Goal: Information Seeking & Learning: Find specific page/section

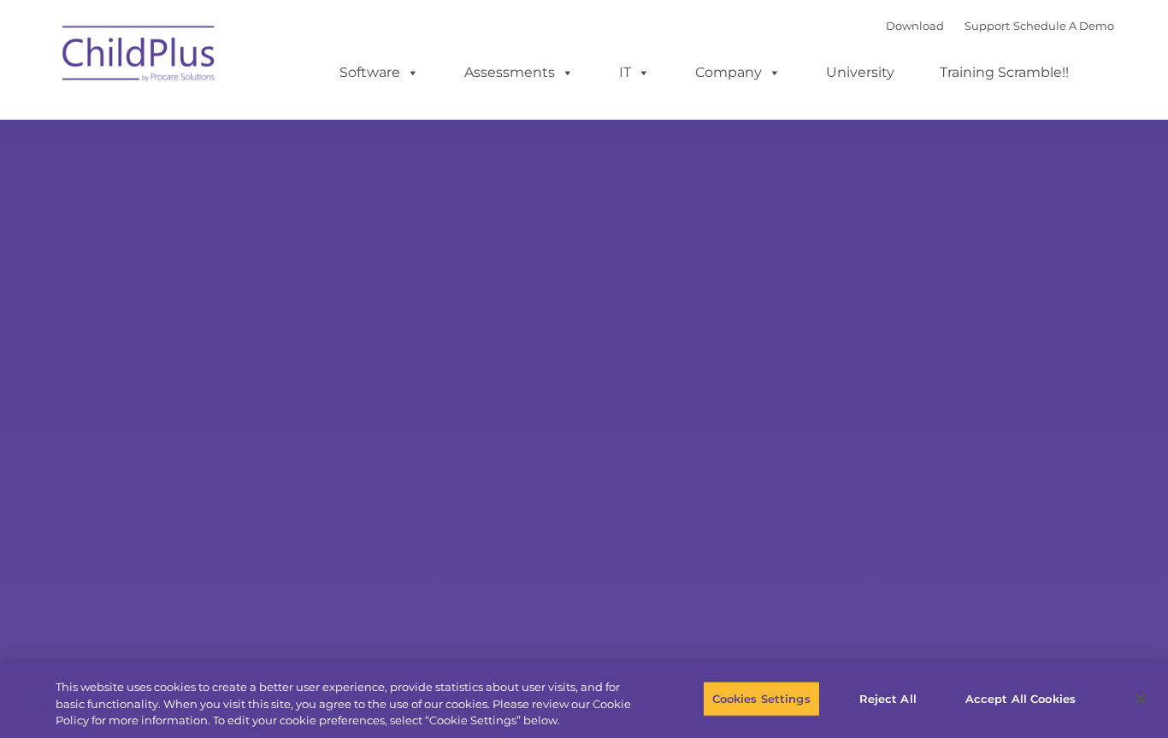
select select "MEDIUM"
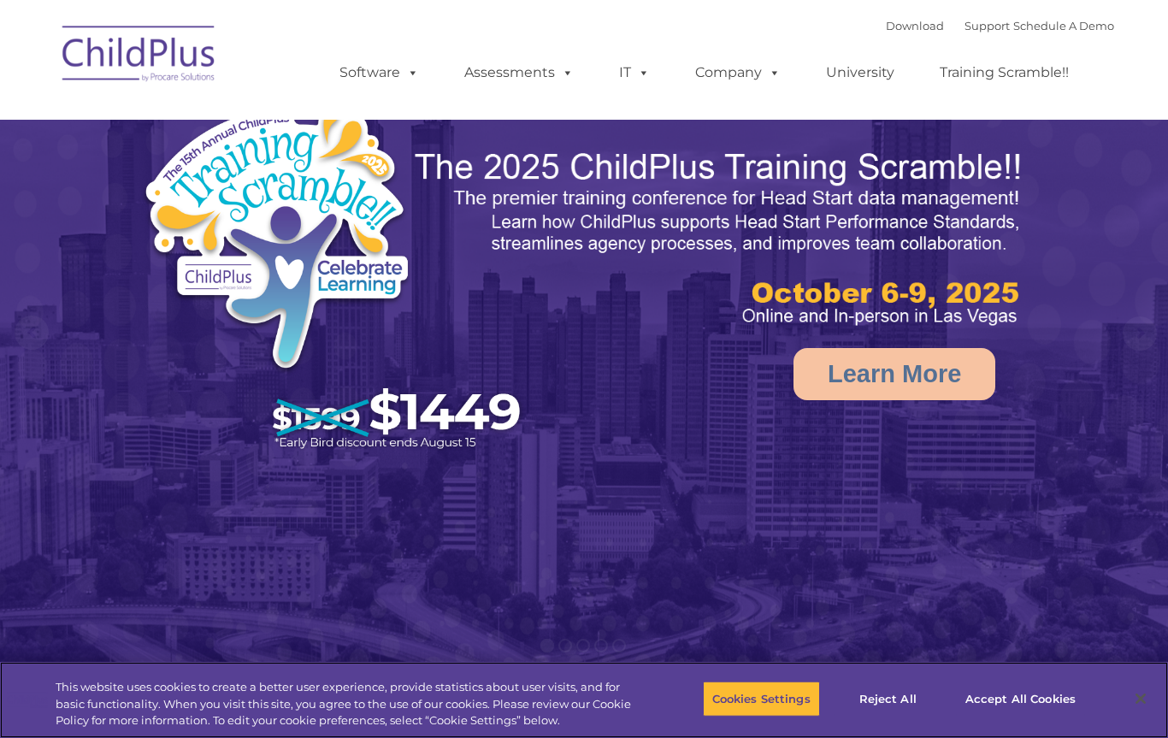
select select "MEDIUM"
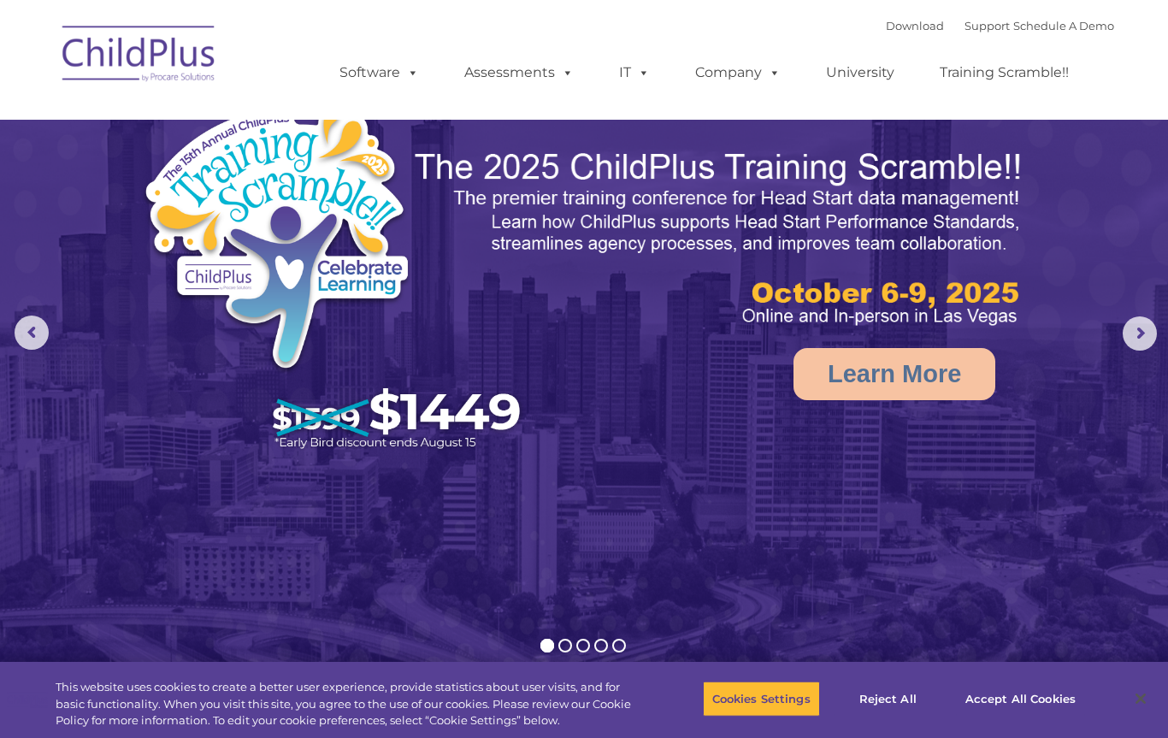
click at [1144, 342] on rs-arrow at bounding box center [1140, 333] width 34 height 34
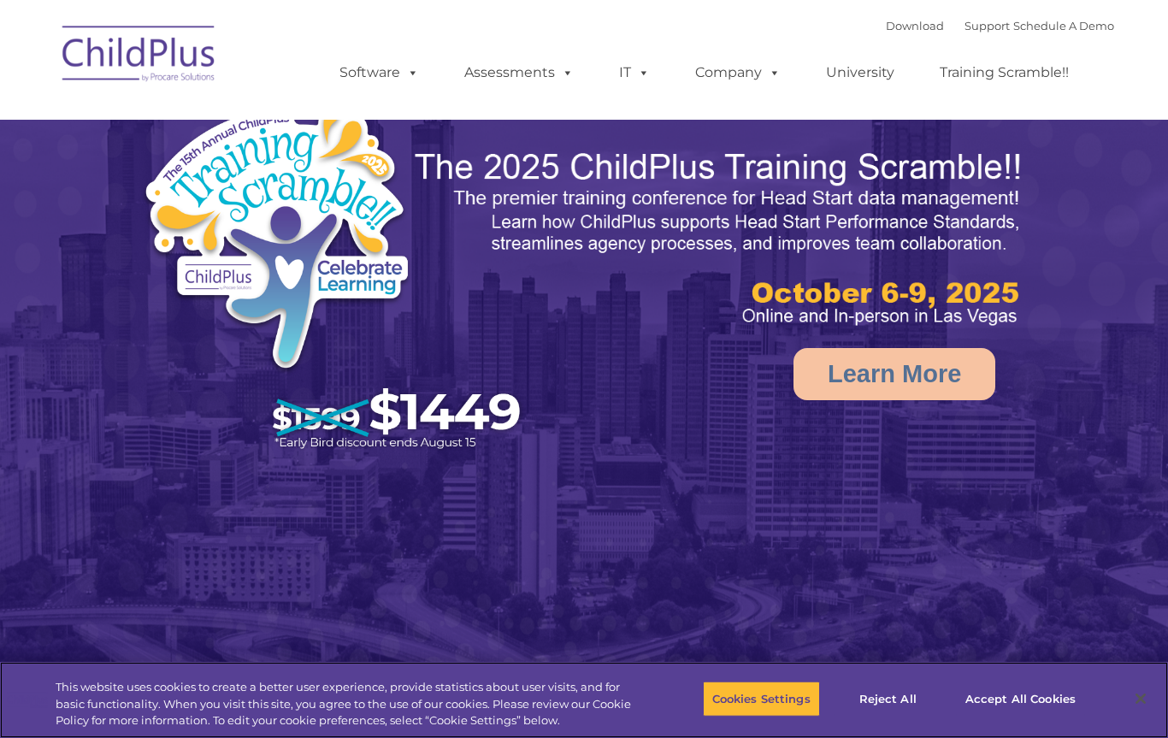
select select "MEDIUM"
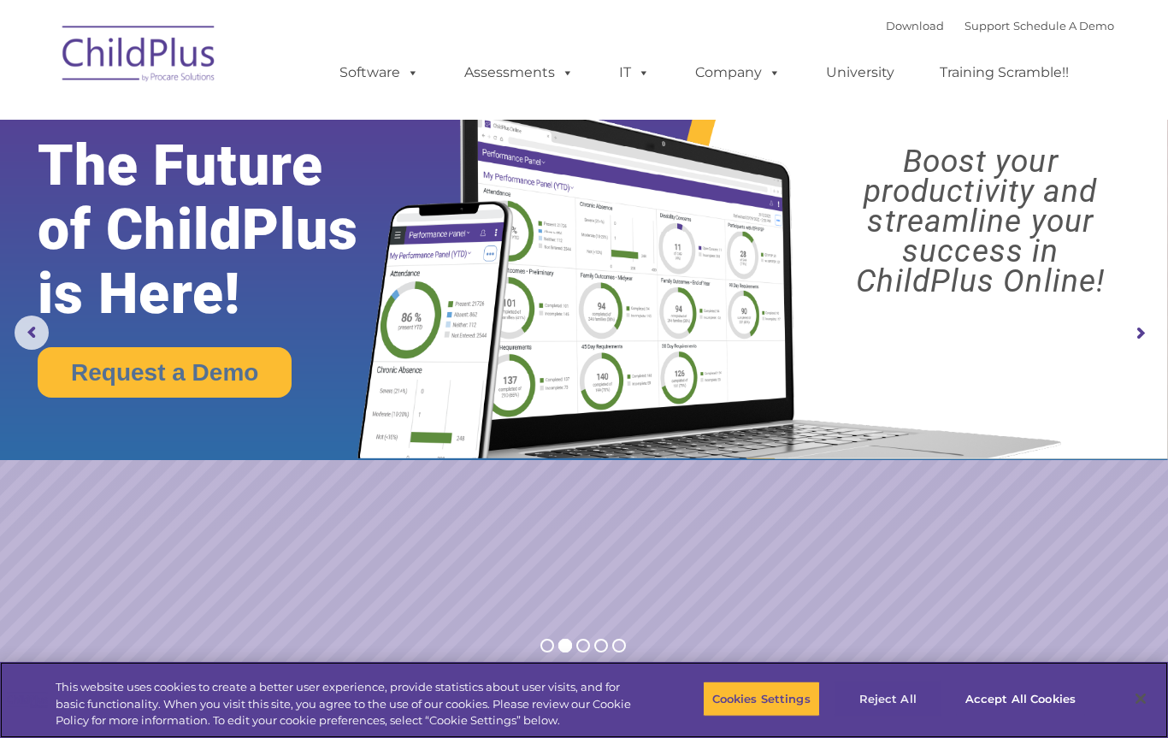
click at [880, 700] on button "Reject All" at bounding box center [888, 699] width 107 height 36
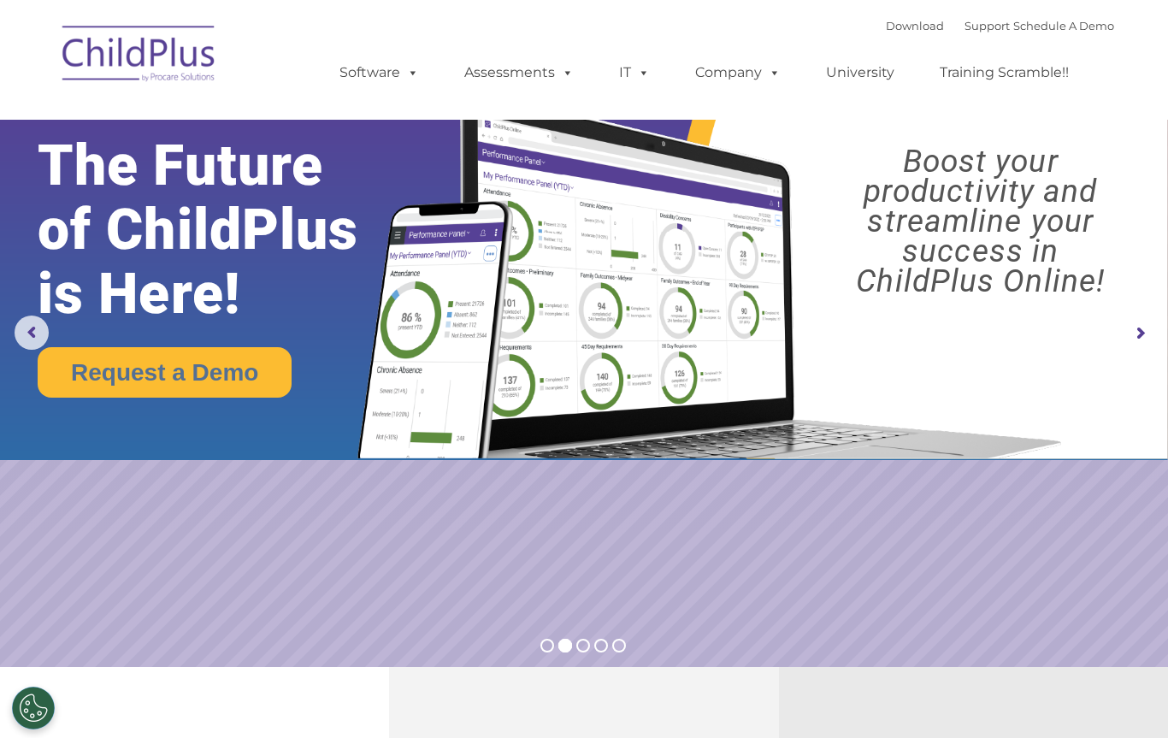
click at [1141, 325] on rs-arrow at bounding box center [1140, 333] width 34 height 34
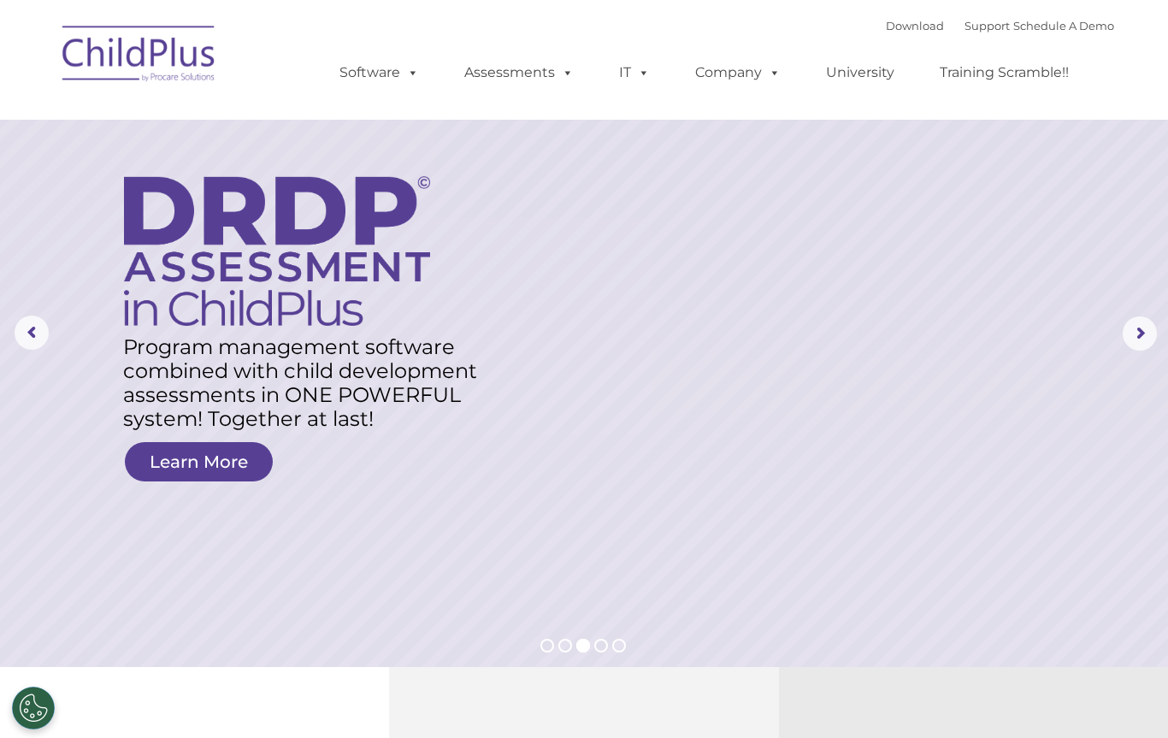
click at [1140, 326] on rs-arrow at bounding box center [1140, 333] width 34 height 34
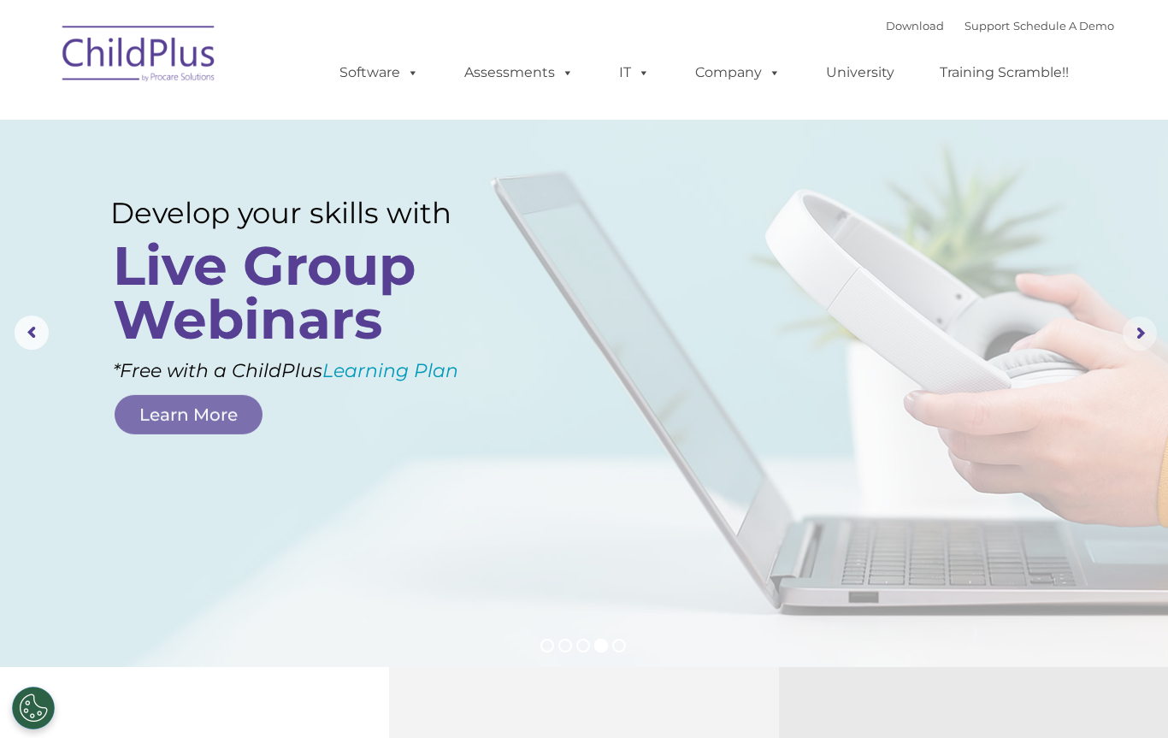
click at [1140, 329] on rs-arrow at bounding box center [1140, 333] width 34 height 34
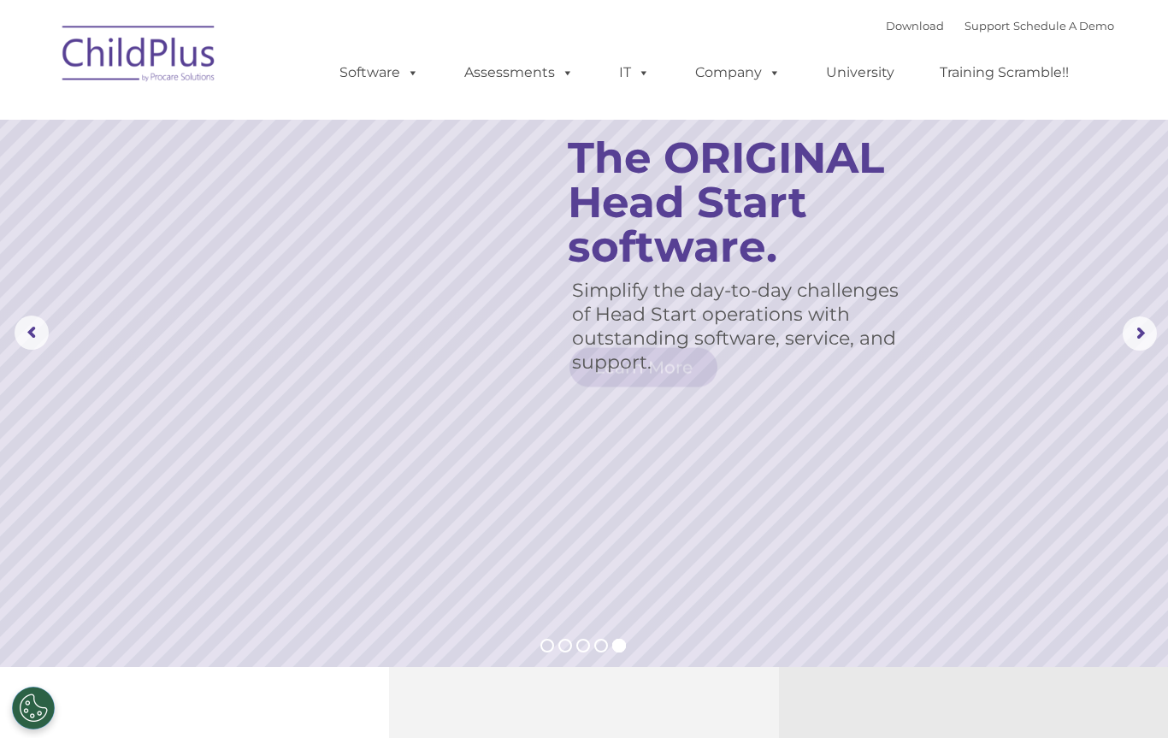
click at [1138, 327] on rs-arrow at bounding box center [1140, 333] width 34 height 34
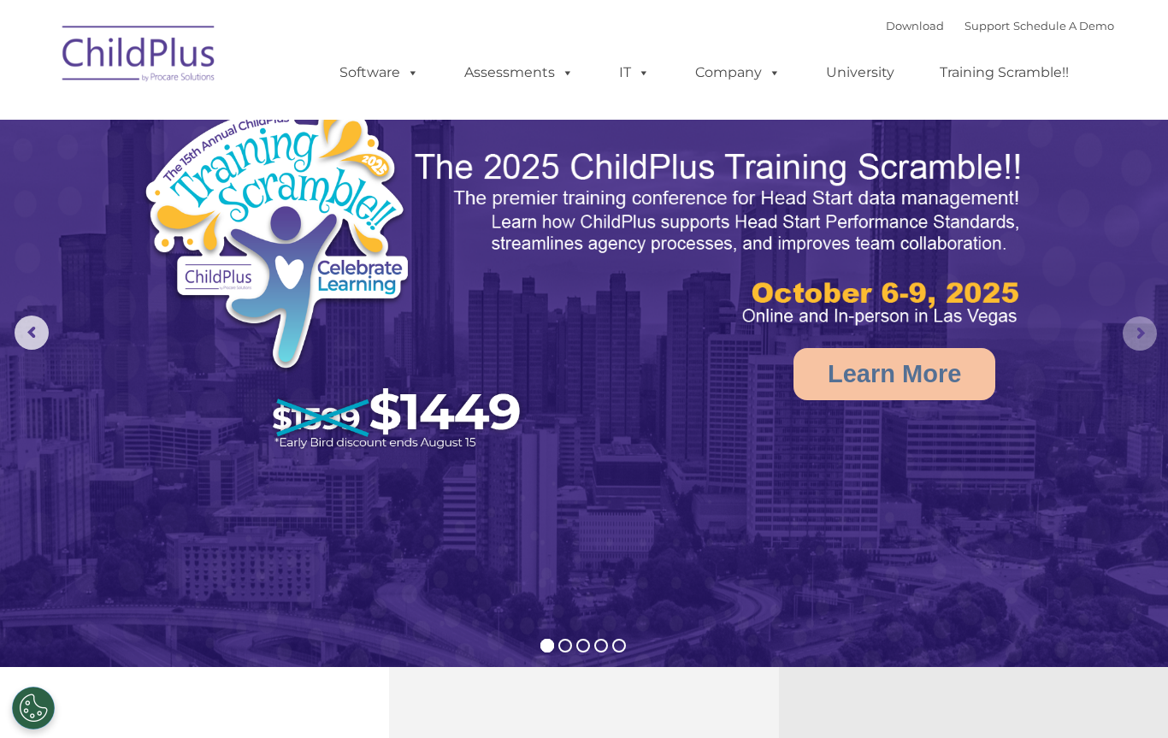
click at [1138, 334] on rs-arrow at bounding box center [1140, 333] width 34 height 34
select select "MEDIUM"
click at [665, 498] on img at bounding box center [584, 367] width 1168 height 735
click at [771, 64] on span at bounding box center [771, 72] width 19 height 16
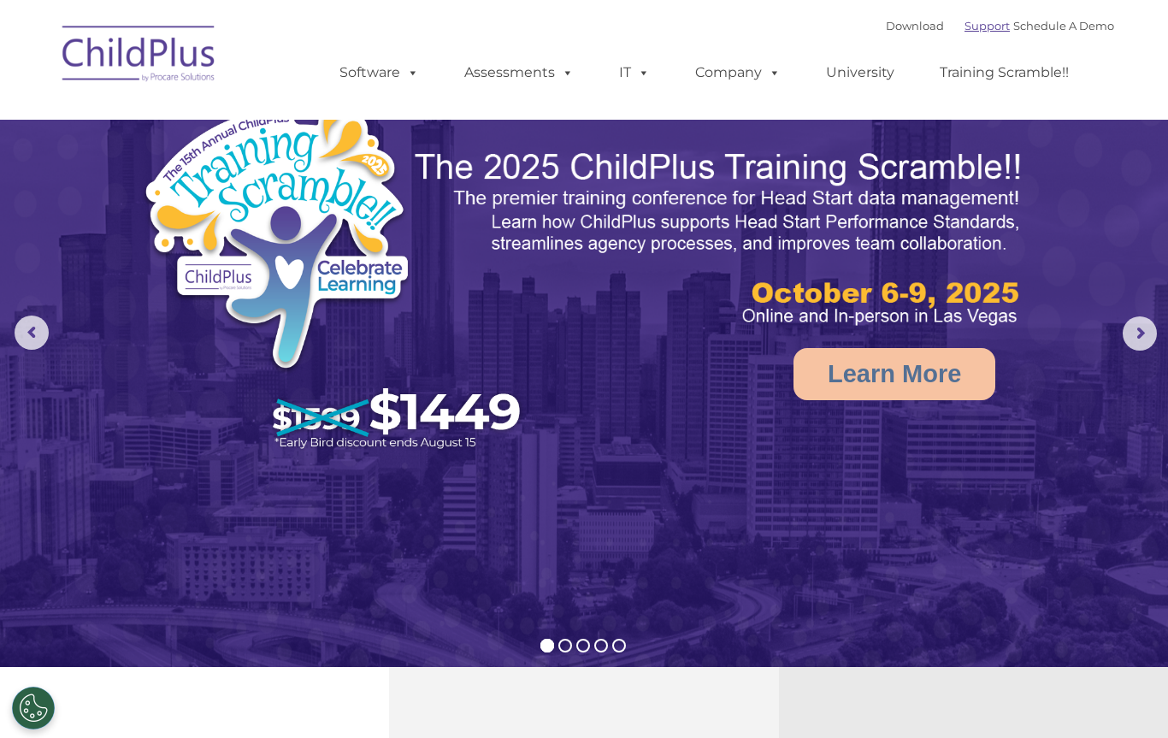
click at [973, 28] on link "Support" at bounding box center [987, 26] width 45 height 14
